Goal: Navigation & Orientation: Find specific page/section

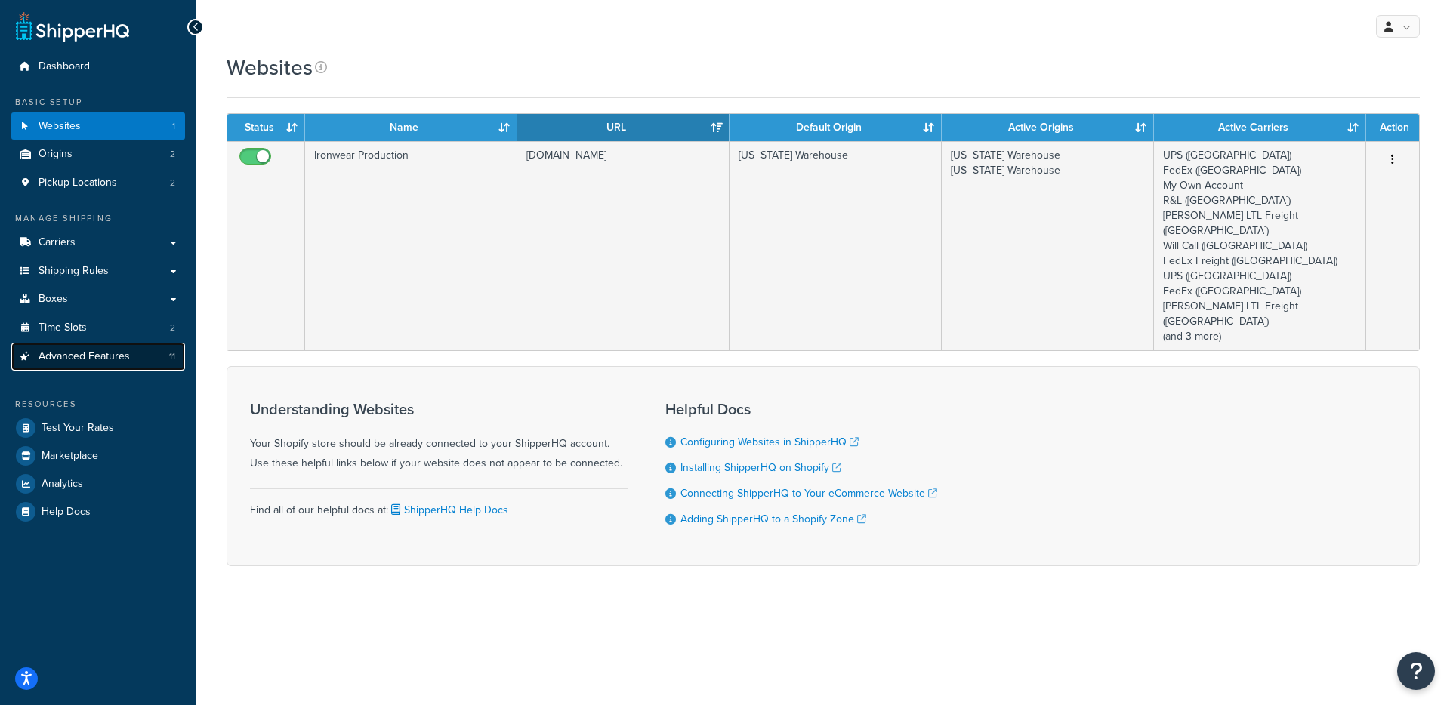
click at [106, 359] on span "Advanced Features" at bounding box center [84, 356] width 91 height 13
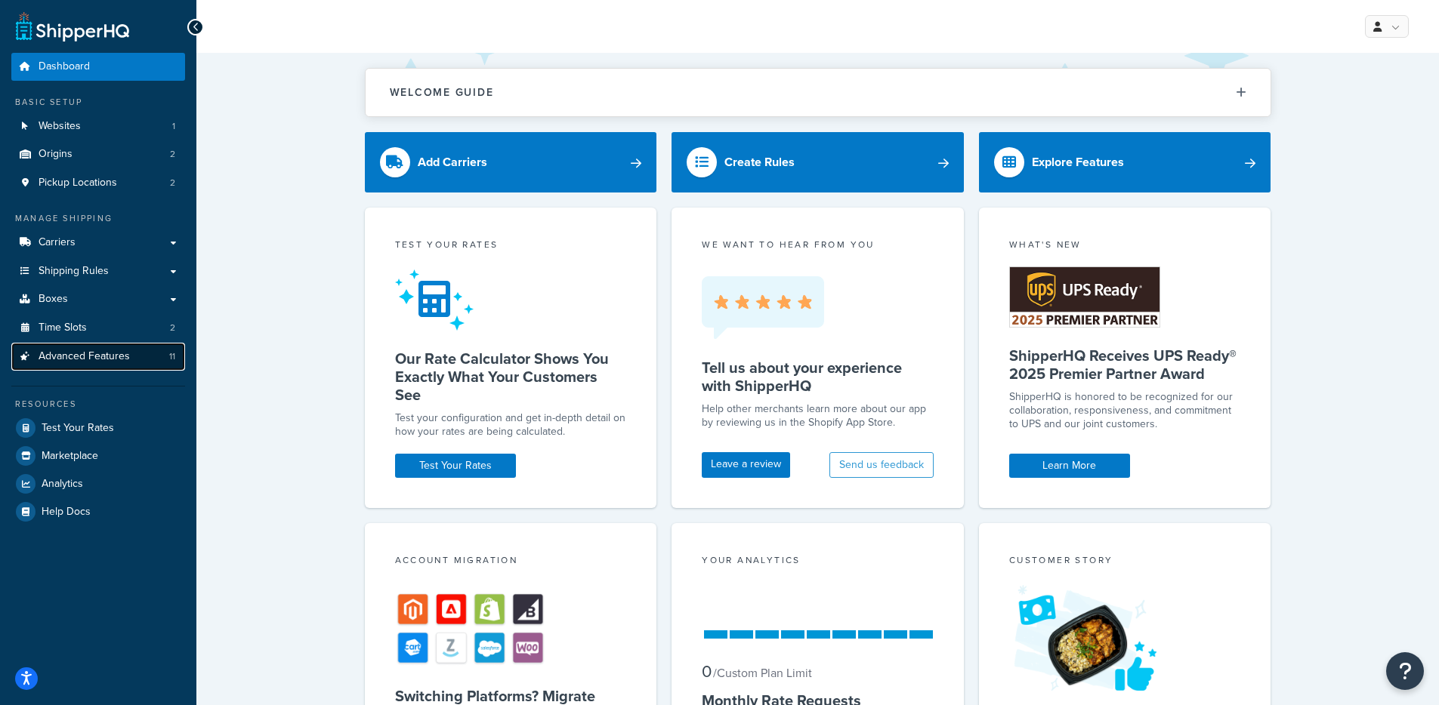
click at [92, 355] on span "Advanced Features" at bounding box center [84, 356] width 91 height 13
